Goal: Transaction & Acquisition: Purchase product/service

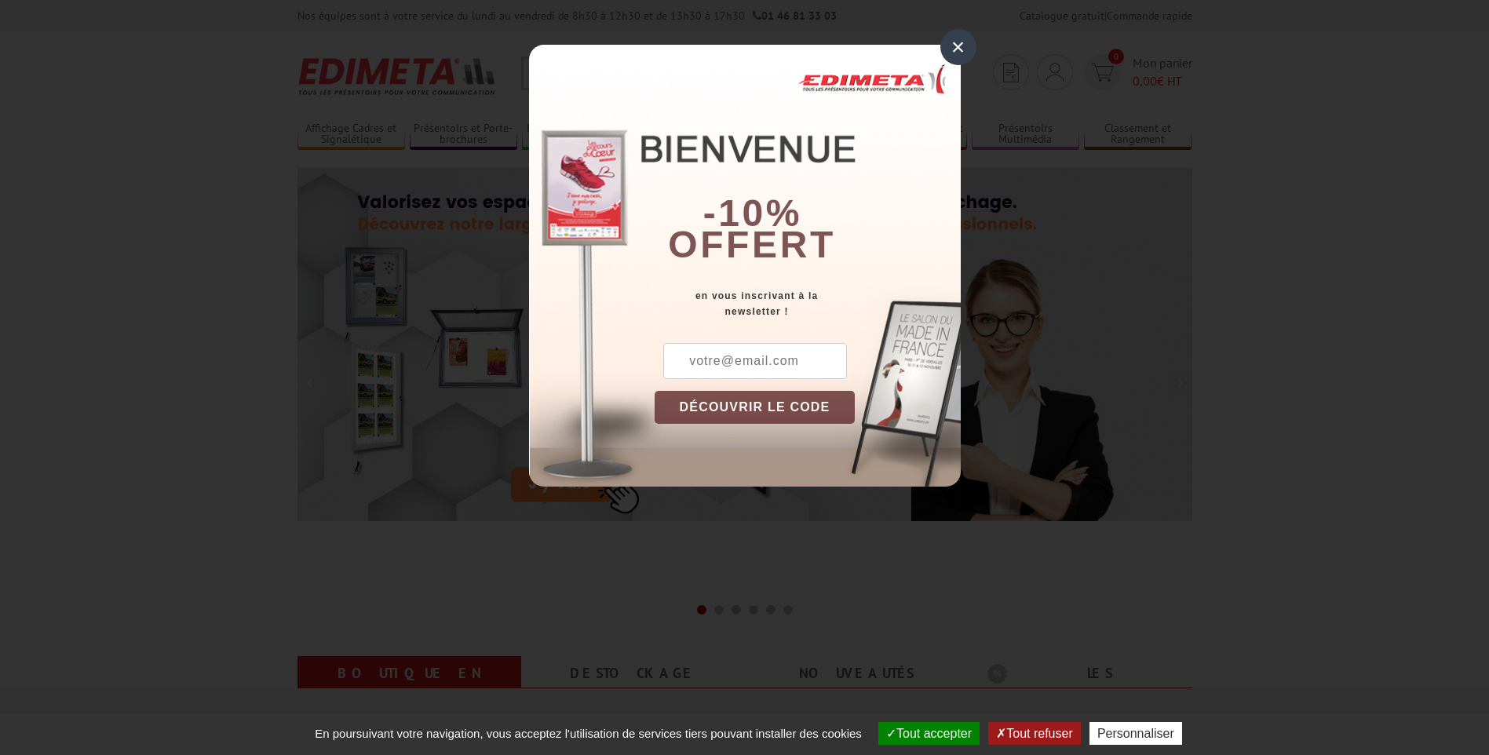
click at [961, 47] on div "×" at bounding box center [958, 47] width 36 height 36
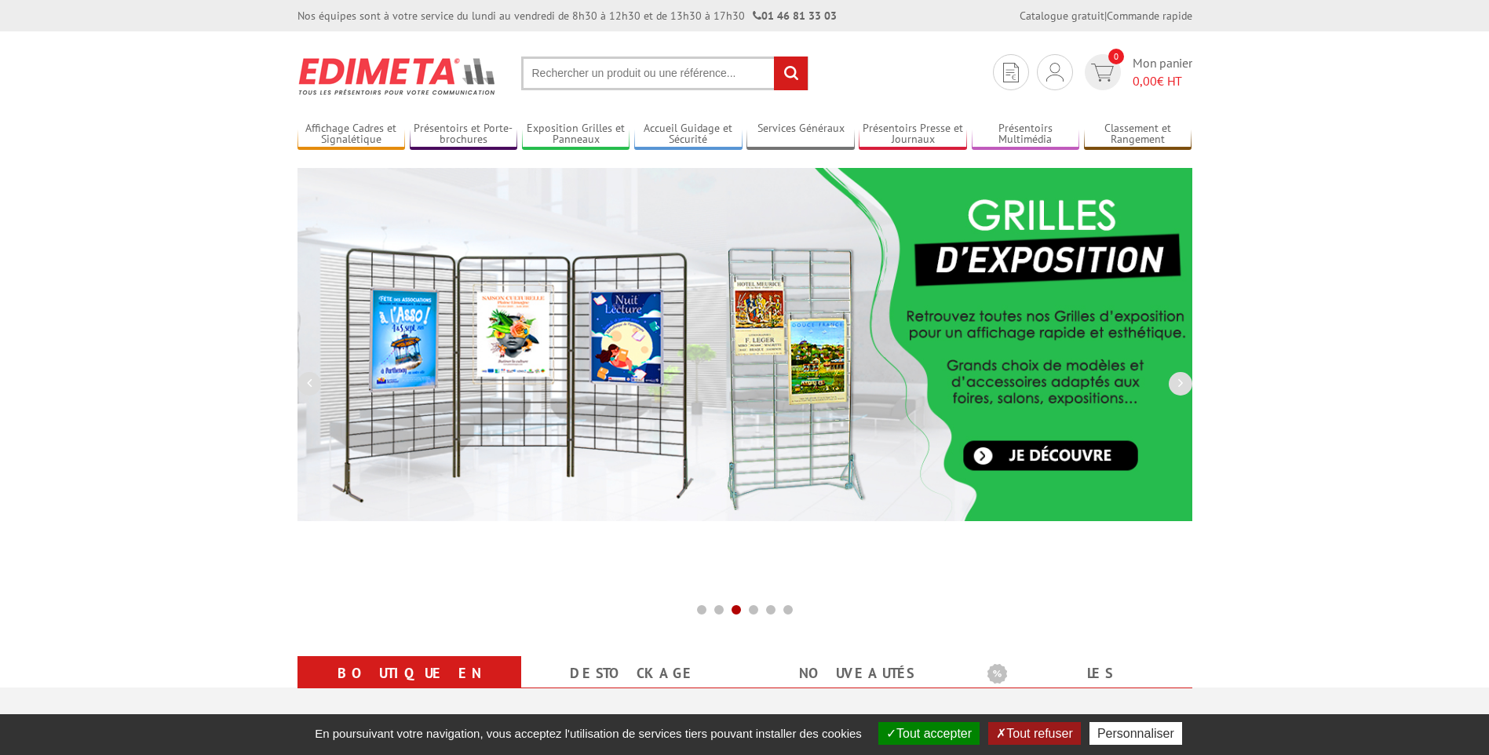
click at [644, 78] on input "text" at bounding box center [664, 74] width 287 height 34
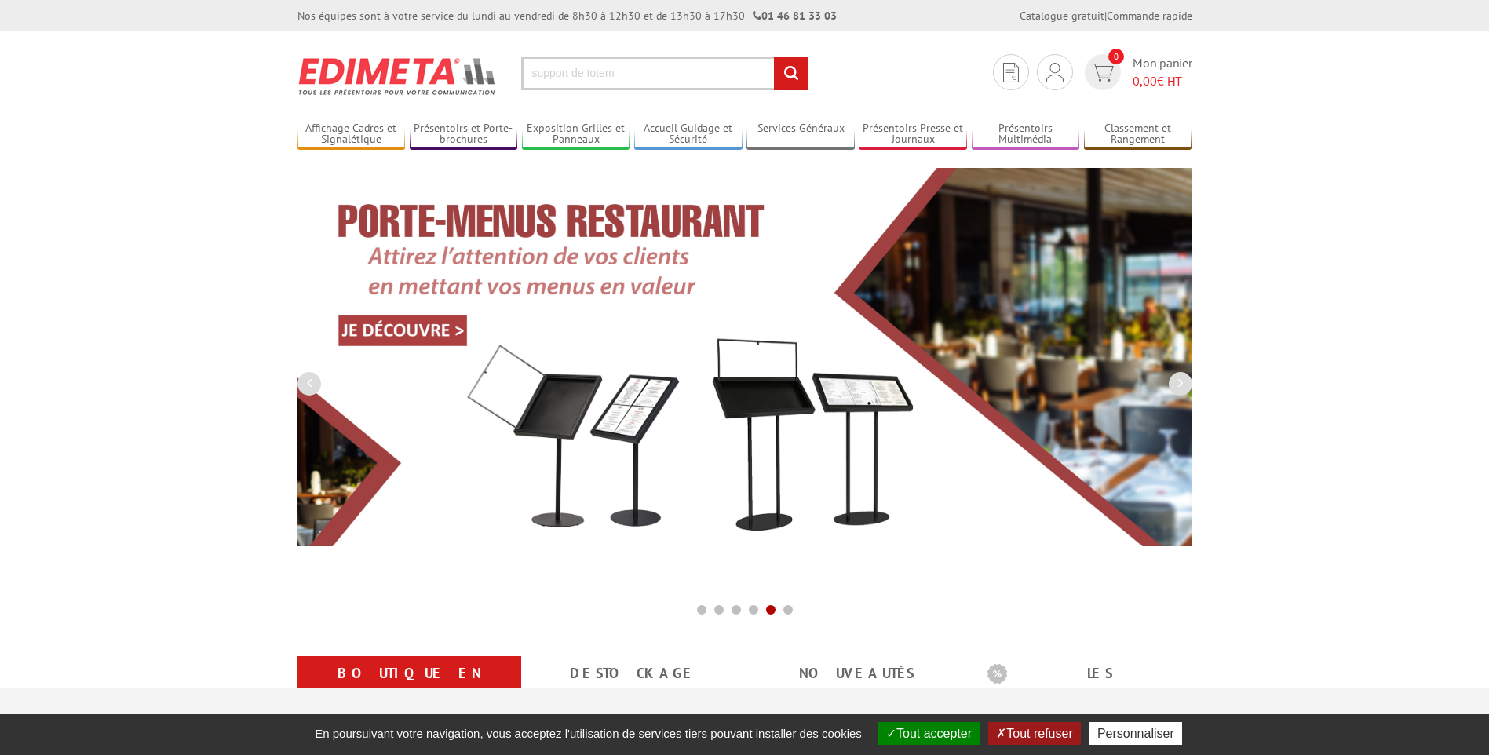
type input "support de totem"
click at [774, 57] on input "rechercher" at bounding box center [791, 74] width 34 height 34
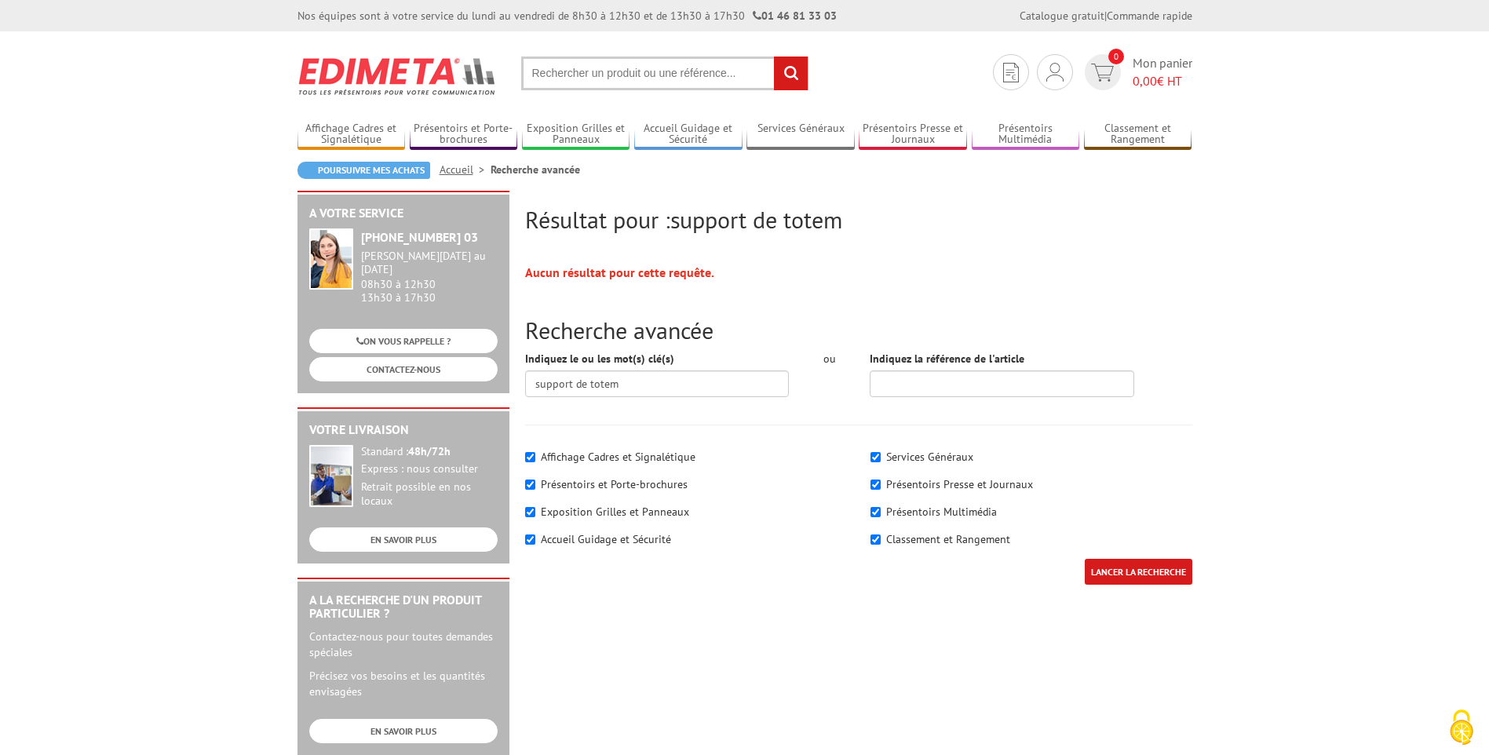
click at [728, 73] on input "text" at bounding box center [664, 74] width 287 height 34
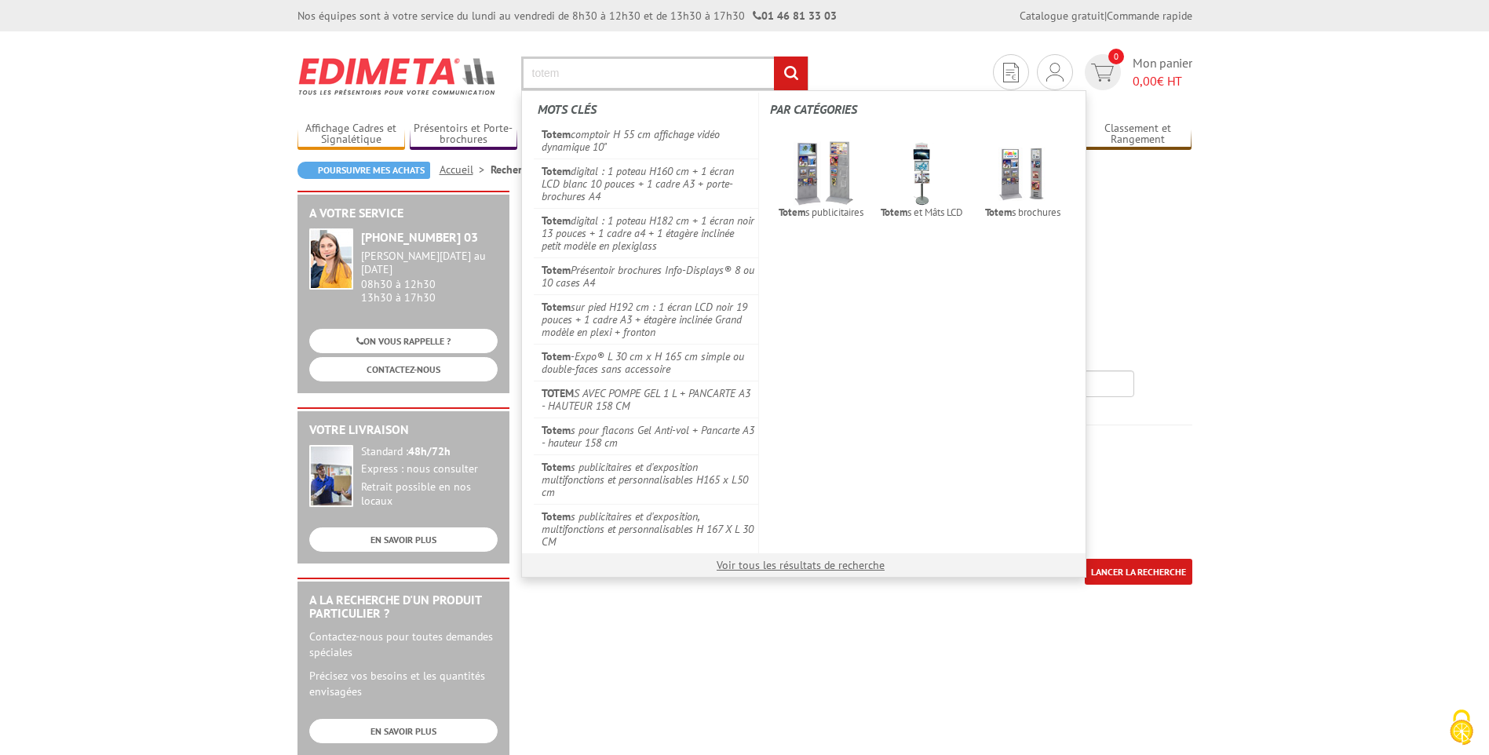
type input "totem"
click at [774, 57] on input "rechercher" at bounding box center [791, 74] width 34 height 34
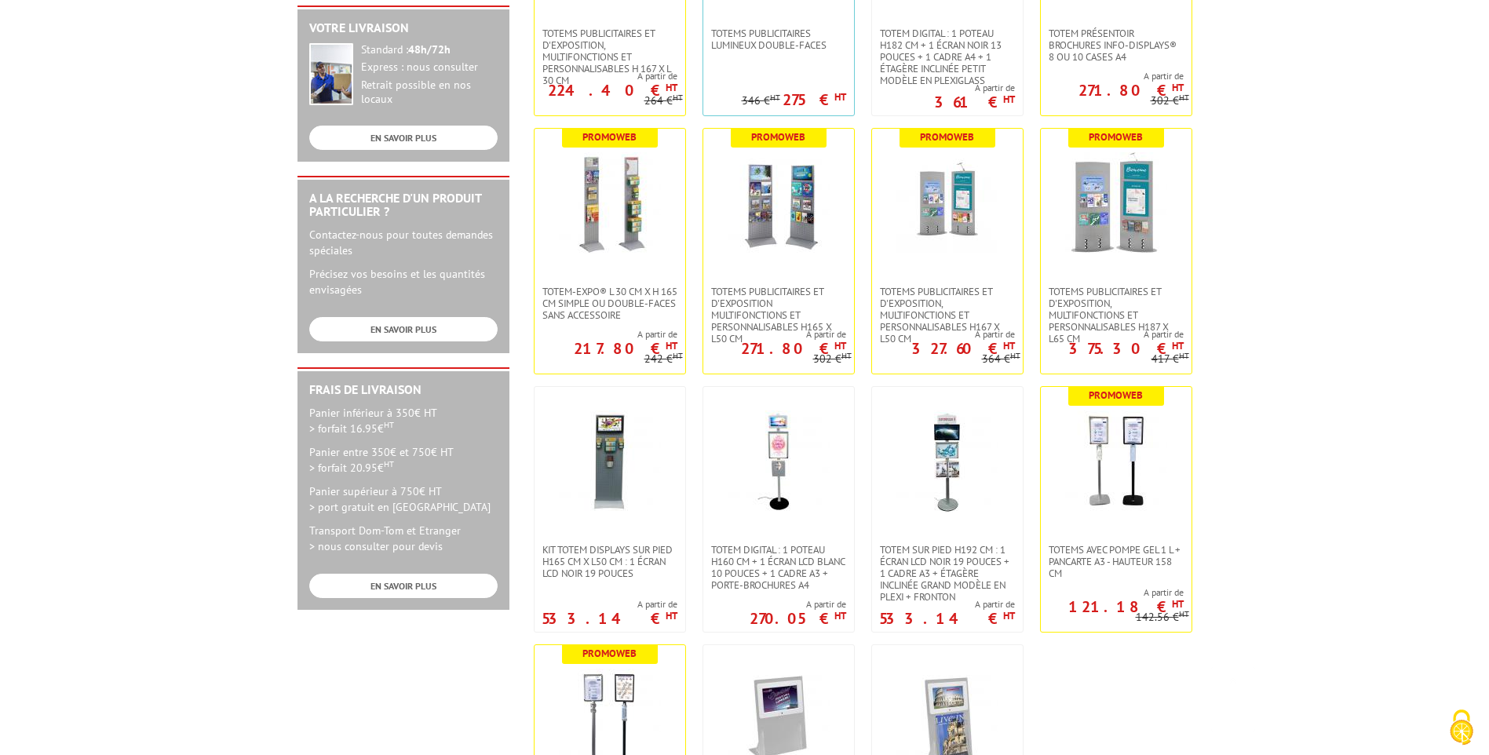
scroll to position [471, 0]
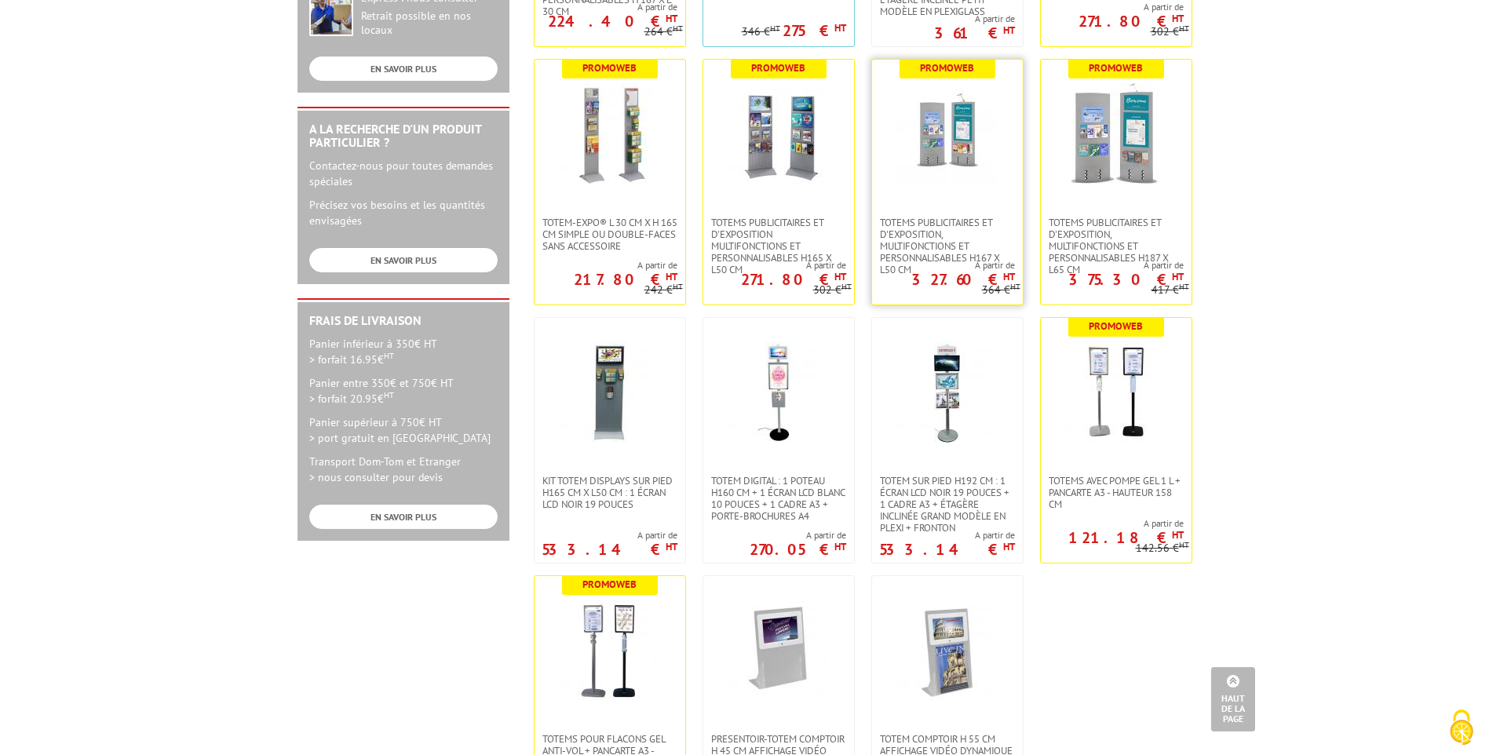
click at [956, 176] on img at bounding box center [947, 134] width 102 height 102
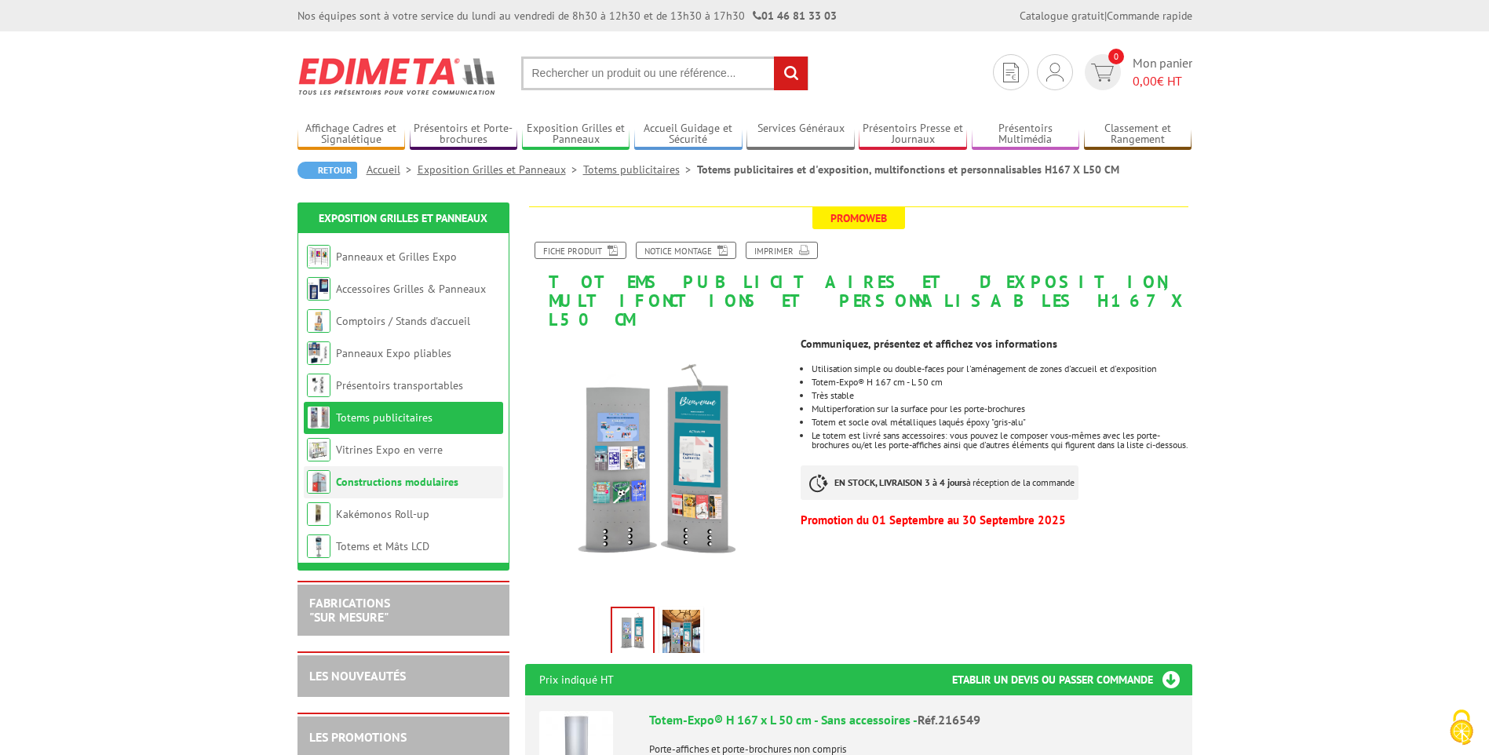
click at [401, 482] on link "Constructions modulaires" at bounding box center [397, 482] width 122 height 14
